Goal: Transaction & Acquisition: Purchase product/service

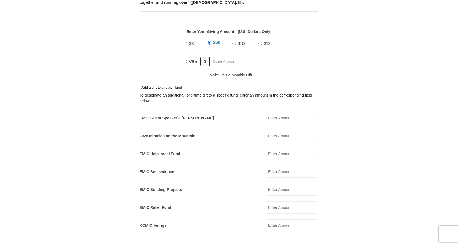
scroll to position [248, 0]
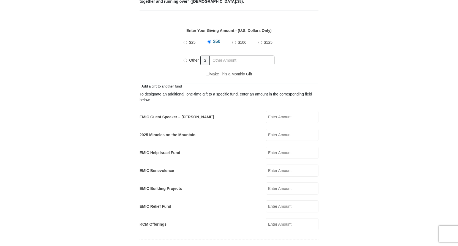
click at [289, 111] on input "EMIC Guest Speaker – [PERSON_NAME]" at bounding box center [292, 117] width 53 height 12
type input "25.00"
click at [290, 129] on input "2025 Miracles on the Mountain" at bounding box center [292, 135] width 53 height 12
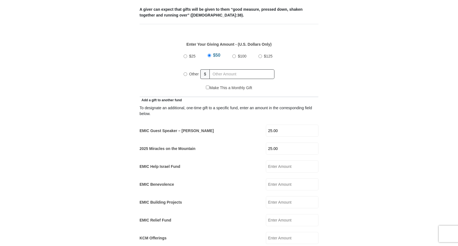
scroll to position [220, 0]
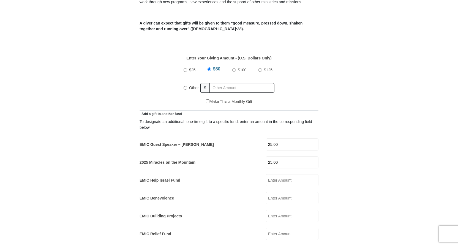
type input "25.00"
click at [185, 82] on div "Other" at bounding box center [191, 88] width 17 height 12
click at [185, 86] on input "Other" at bounding box center [185, 88] width 4 height 4
radio input "true"
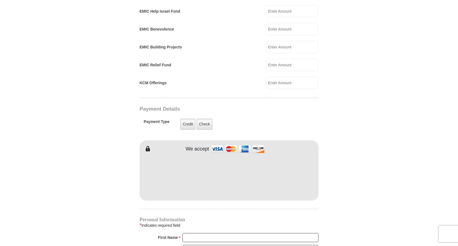
scroll to position [385, 0]
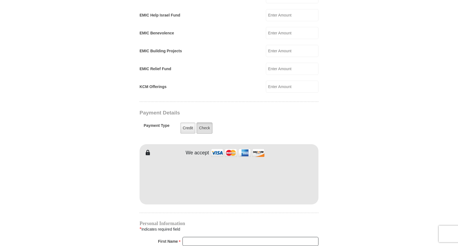
drag, startPoint x: 205, startPoint y: 119, endPoint x: 209, endPoint y: 124, distance: 6.9
click at [205, 122] on label "Check" at bounding box center [204, 127] width 16 height 11
click at [0, 0] on input "Check" at bounding box center [0, 0] width 0 height 0
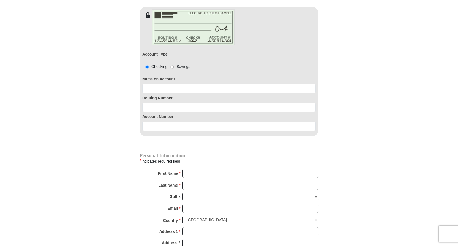
scroll to position [495, 0]
